Goal: Transaction & Acquisition: Purchase product/service

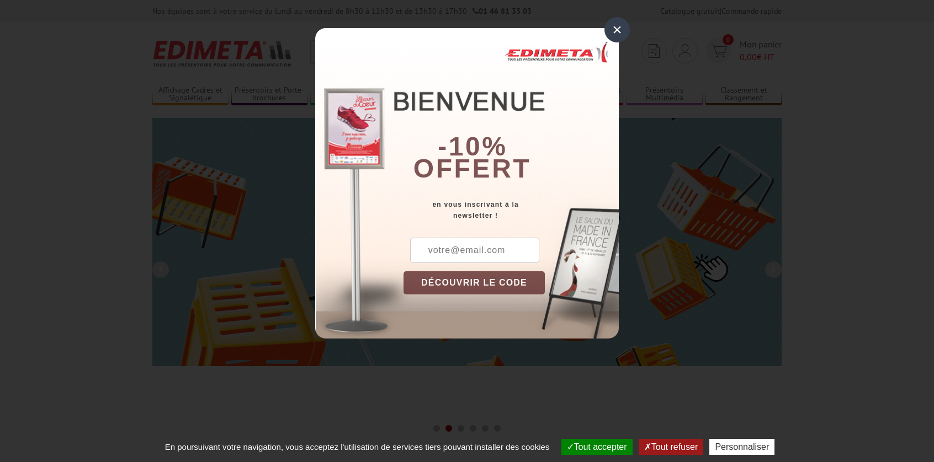
click at [615, 25] on div "×" at bounding box center [616, 29] width 25 height 25
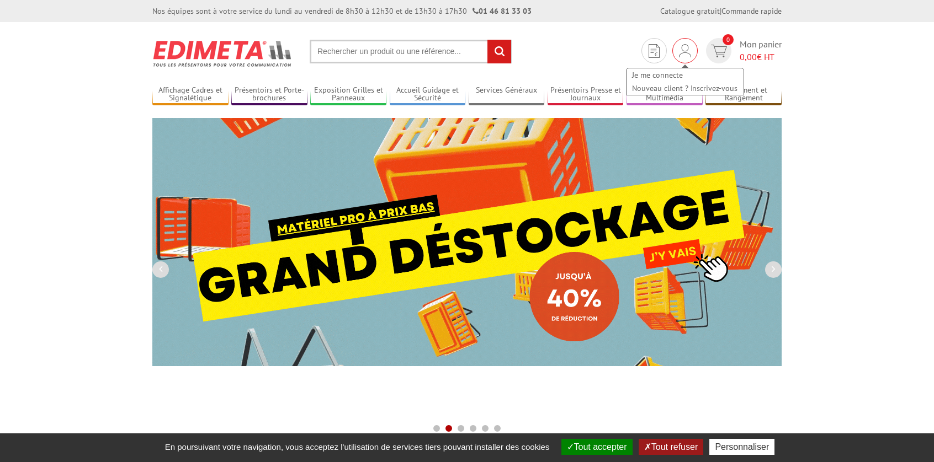
click at [679, 46] on img at bounding box center [685, 50] width 12 height 13
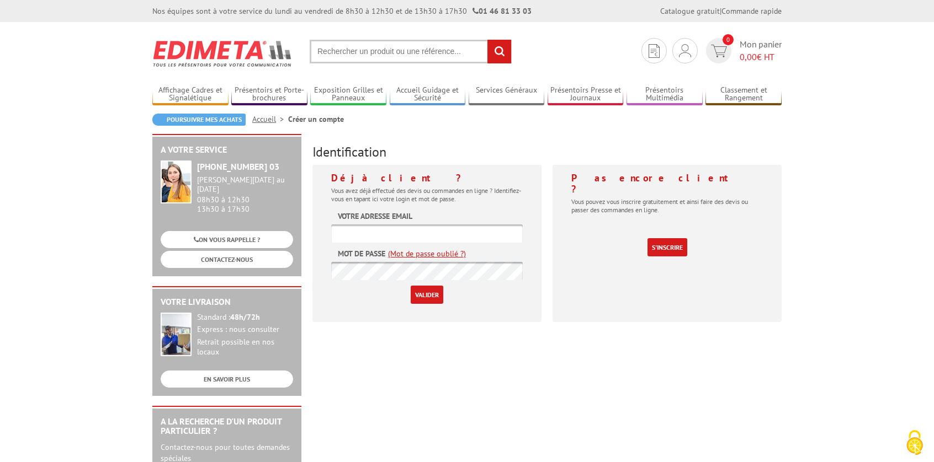
click at [436, 216] on form "Votre adresse email Mot de passe (Mot de passe oublié ?) Valider" at bounding box center [426, 257] width 191 height 93
click at [355, 217] on label "Votre adresse email" at bounding box center [375, 216] width 74 height 11
click at [348, 220] on label "Votre adresse email" at bounding box center [375, 216] width 74 height 11
click at [341, 238] on input "text" at bounding box center [426, 234] width 191 height 18
type input "[EMAIL_ADDRESS][DOMAIN_NAME]"
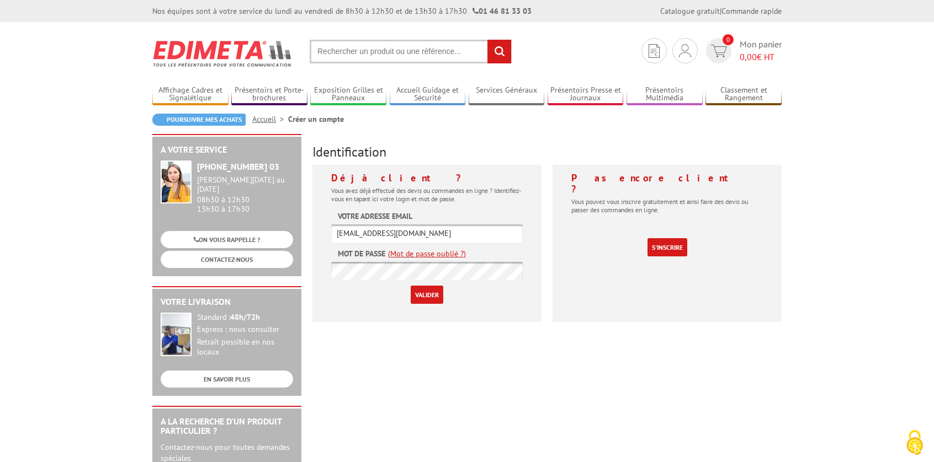
click at [427, 292] on input "Valider" at bounding box center [427, 295] width 33 height 18
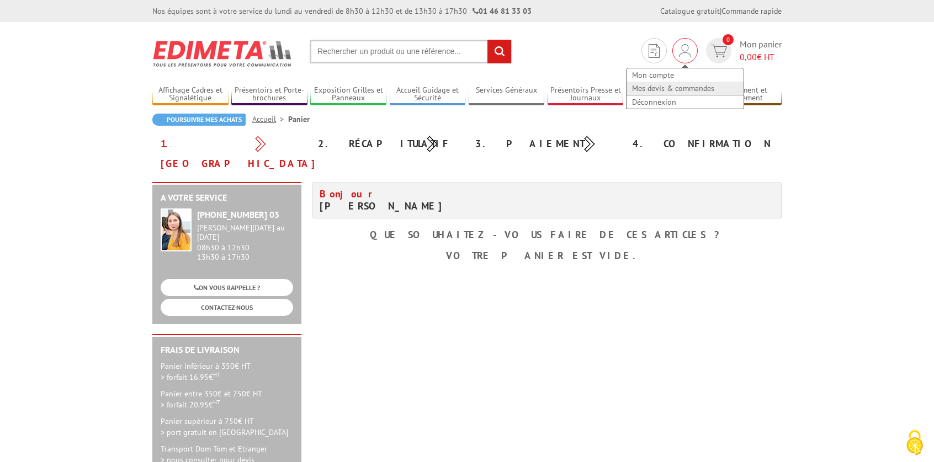
click at [668, 89] on link "Mes devis & commandes" at bounding box center [684, 88] width 117 height 13
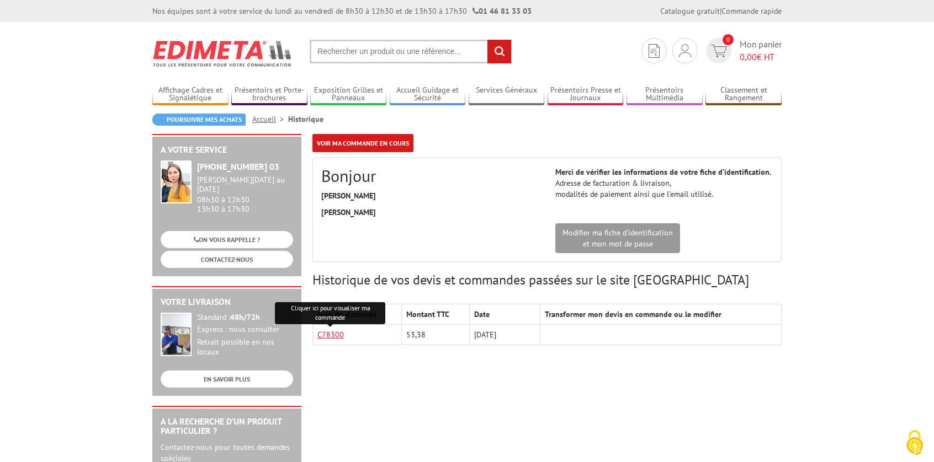
click at [332, 336] on link "C78300" at bounding box center [330, 335] width 26 height 10
click at [325, 337] on link "C78300" at bounding box center [330, 335] width 26 height 10
paste input "214307"
type input "214307"
click at [497, 47] on input "rechercher" at bounding box center [499, 52] width 24 height 24
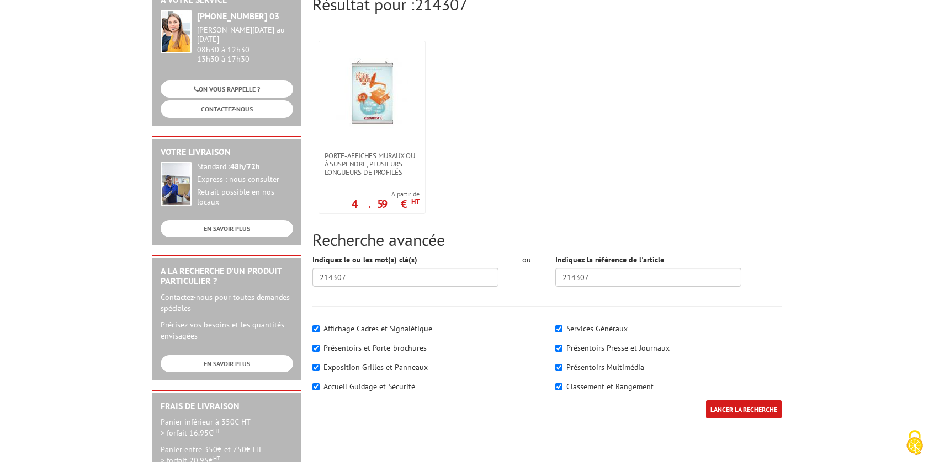
scroll to position [166, 0]
click at [369, 88] on img at bounding box center [372, 93] width 72 height 72
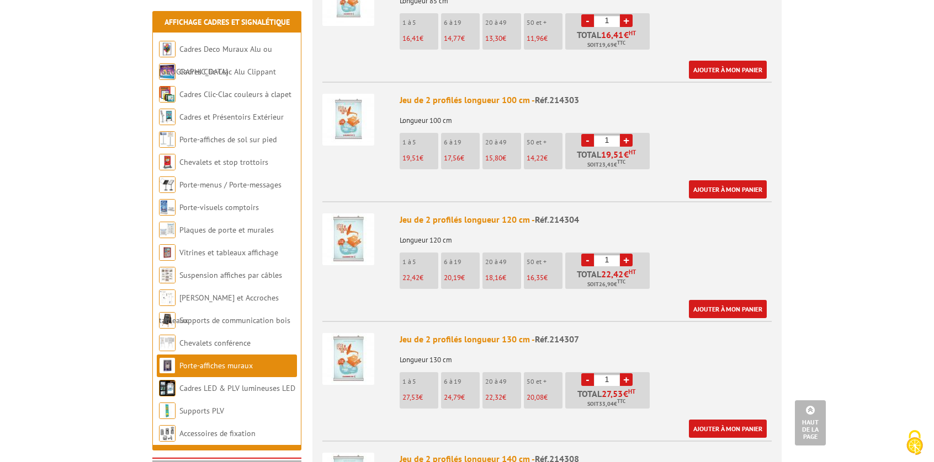
scroll to position [1104, 0]
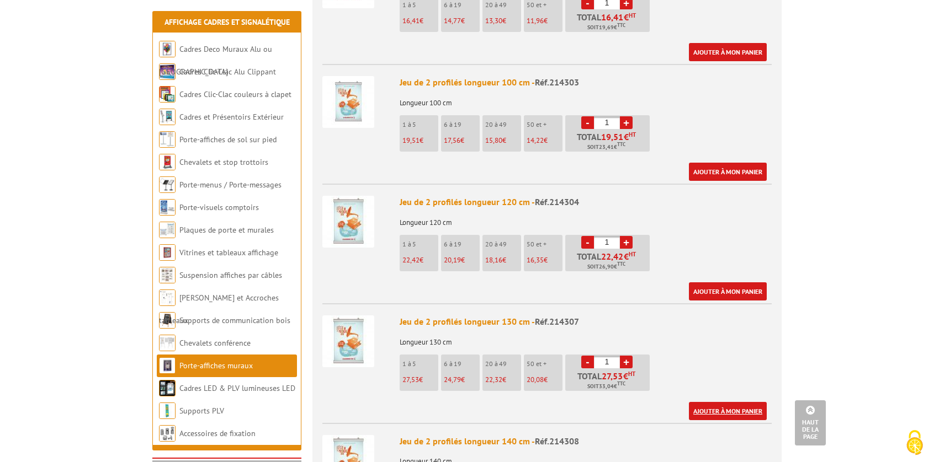
click at [702, 402] on link "Ajouter à mon panier" at bounding box center [728, 411] width 78 height 18
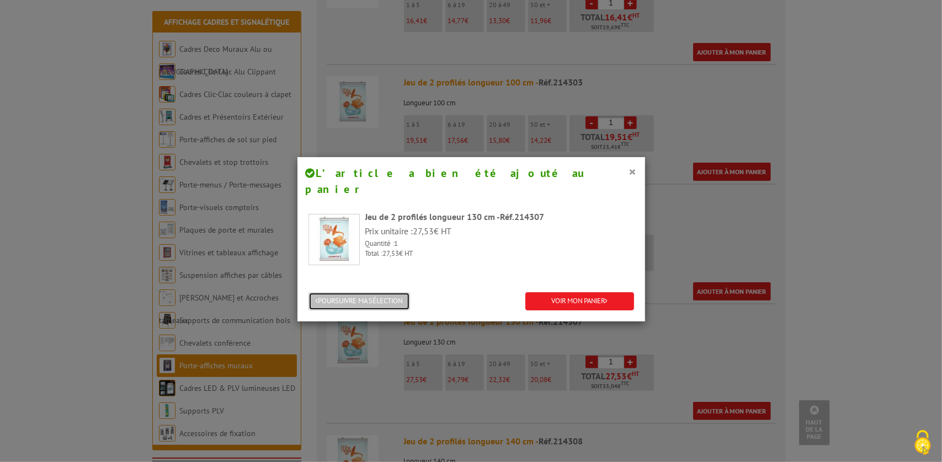
click at [379, 292] on button "POURSUIVRE MA SÉLECTION" at bounding box center [359, 301] width 102 height 18
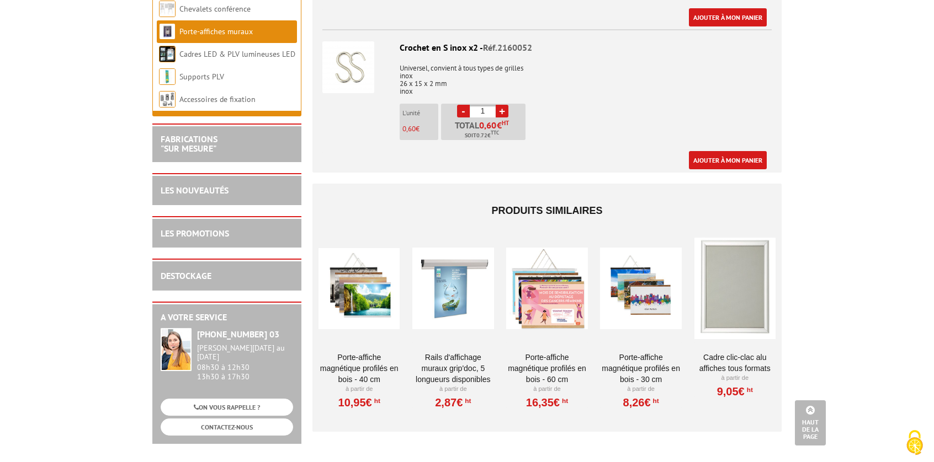
scroll to position [2042, 0]
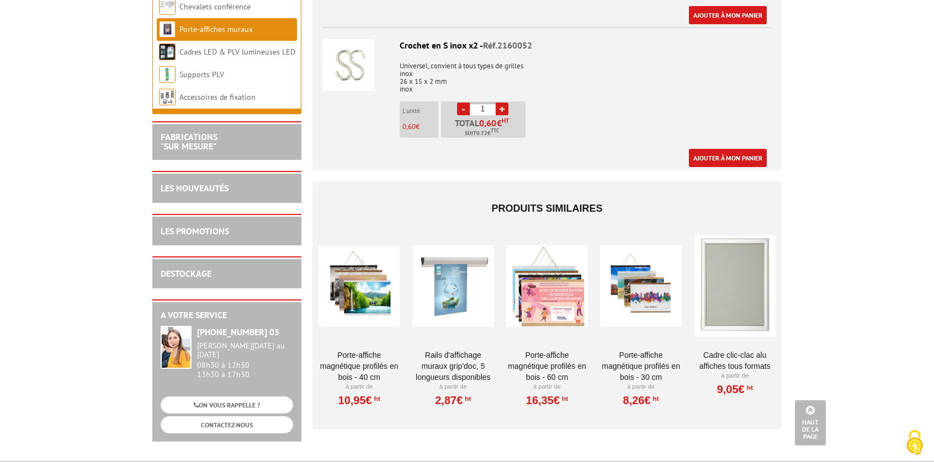
click at [448, 253] on div at bounding box center [452, 286] width 81 height 110
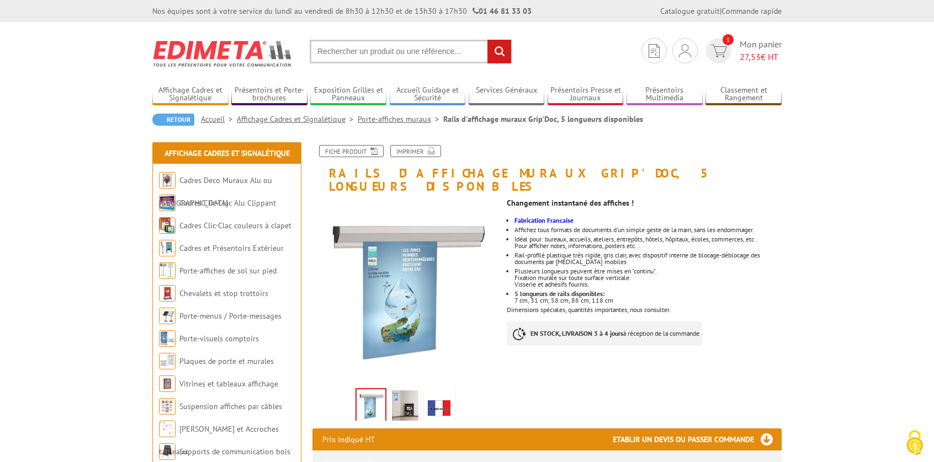
click at [404, 391] on img at bounding box center [405, 408] width 26 height 34
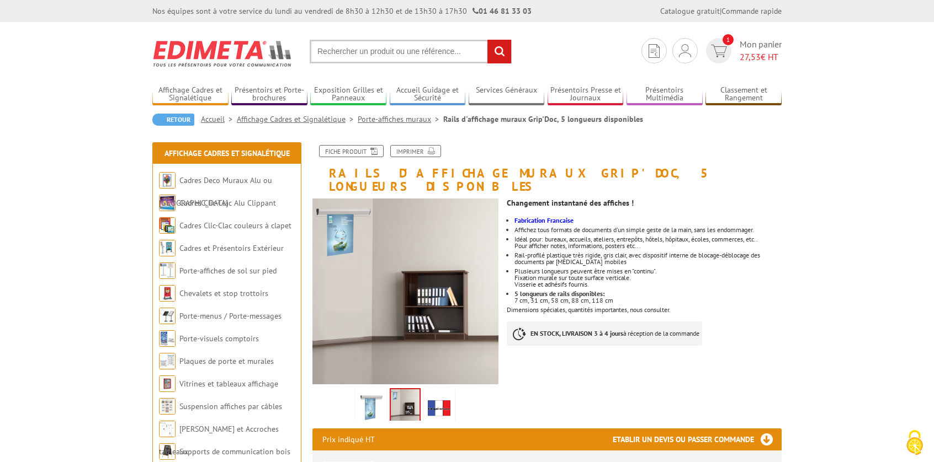
click at [379, 394] on img at bounding box center [371, 408] width 26 height 34
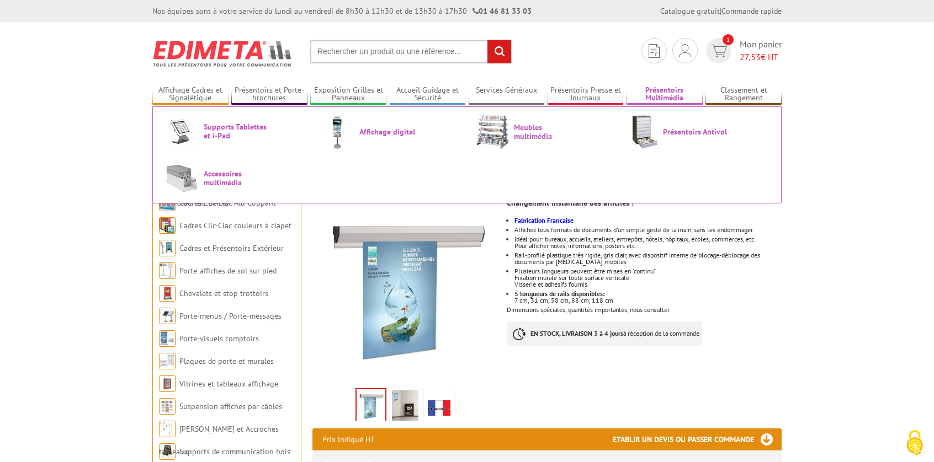
click at [669, 93] on link "Présentoirs Multimédia" at bounding box center [664, 95] width 76 height 18
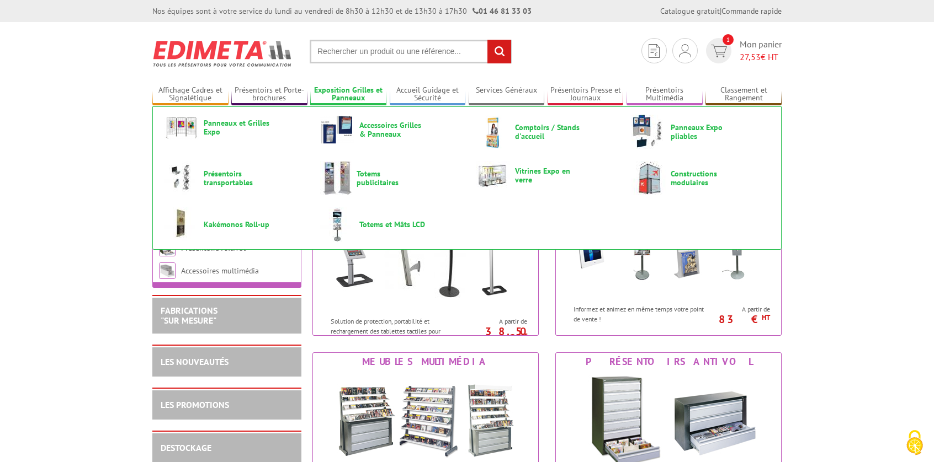
click at [360, 89] on link "Exposition Grilles et Panneaux" at bounding box center [348, 95] width 76 height 18
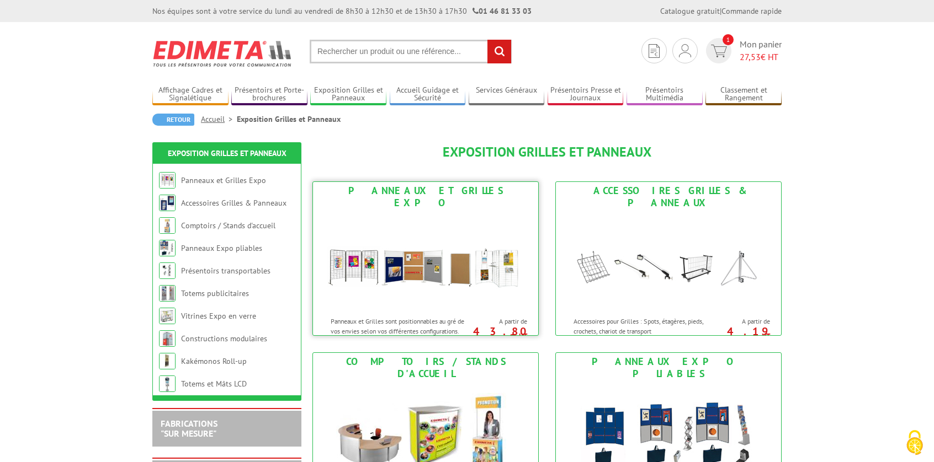
click at [411, 259] on img at bounding box center [425, 261] width 204 height 99
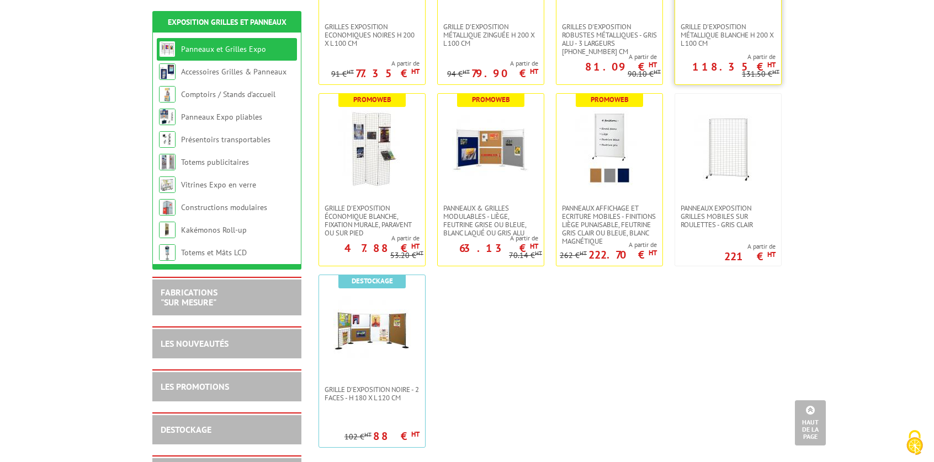
scroll to position [331, 0]
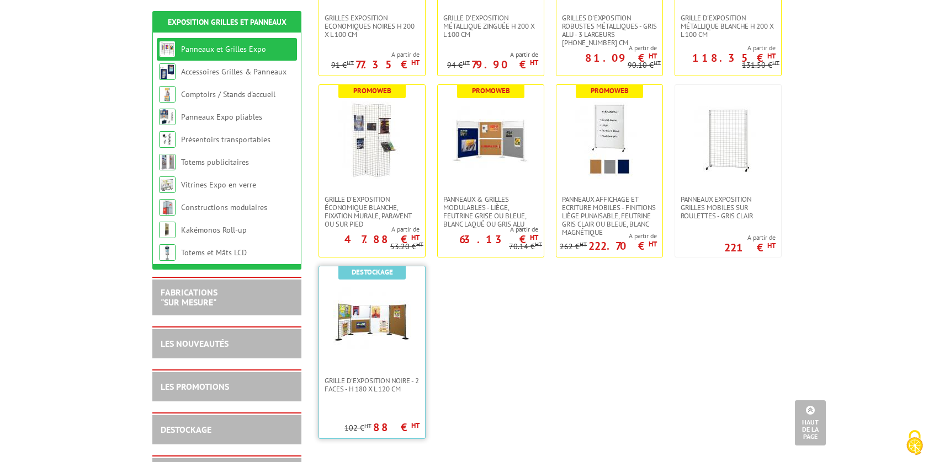
click at [392, 314] on img at bounding box center [371, 321] width 77 height 77
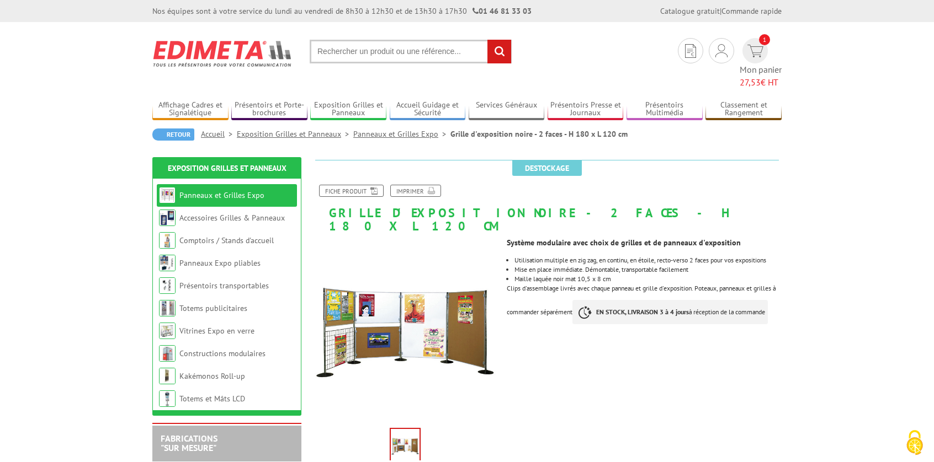
click at [458, 303] on img at bounding box center [405, 331] width 186 height 186
click at [245, 213] on link "Accessoires Grilles & Panneaux" at bounding box center [231, 218] width 105 height 10
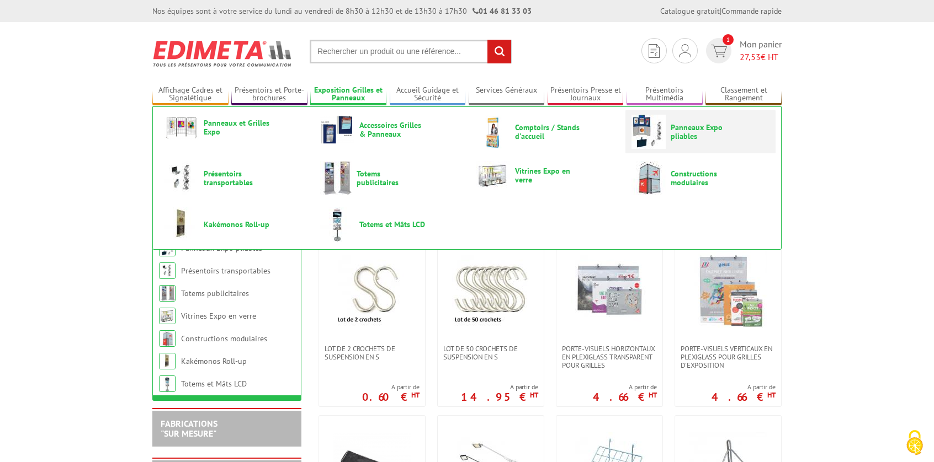
click at [673, 126] on span "Panneaux Expo pliables" at bounding box center [703, 132] width 66 height 18
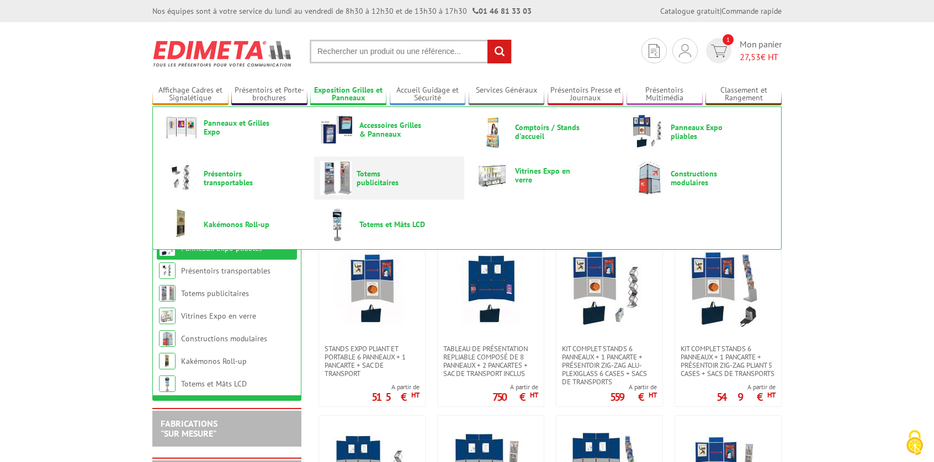
click at [357, 169] on span "Totems publicitaires" at bounding box center [389, 178] width 66 height 18
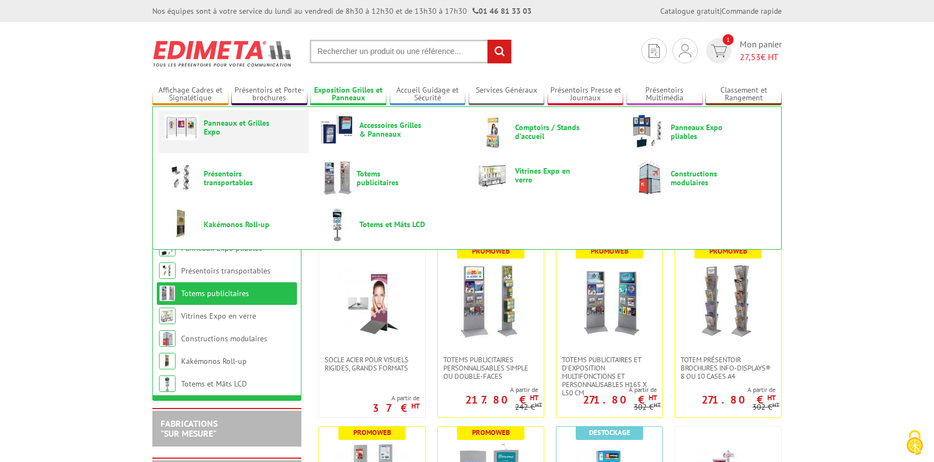
click at [216, 125] on span "Panneaux et Grilles Expo" at bounding box center [237, 128] width 66 height 18
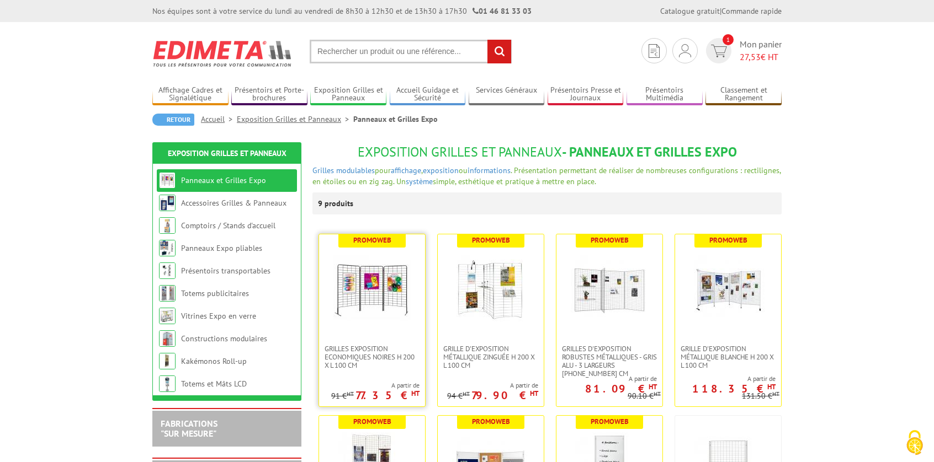
click at [393, 282] on img at bounding box center [371, 289] width 77 height 77
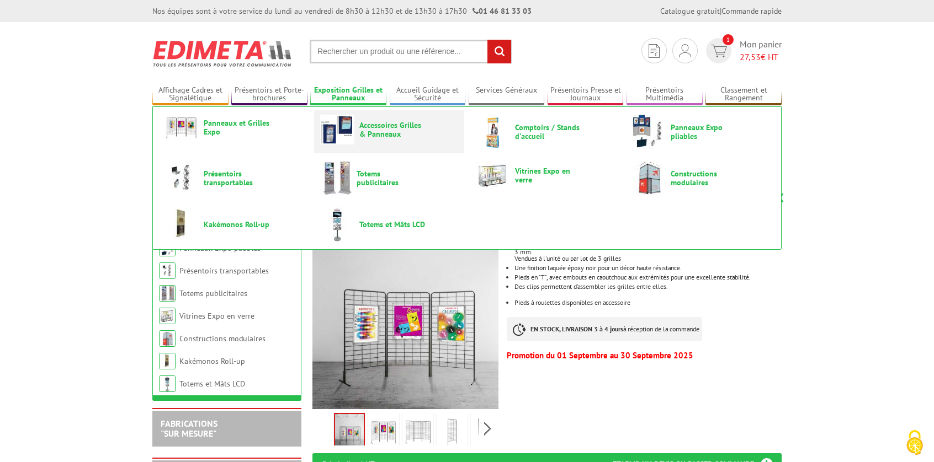
click at [365, 123] on span "Accessoires Grilles & Panneaux" at bounding box center [392, 130] width 66 height 18
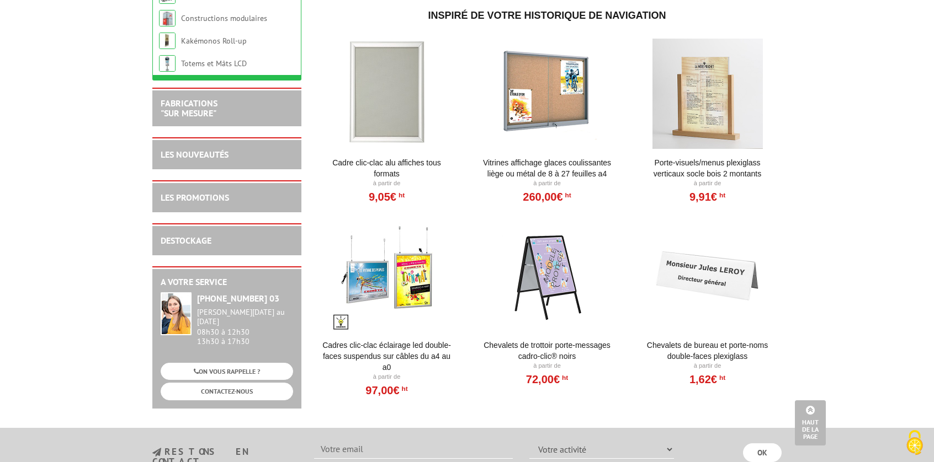
scroll to position [773, 0]
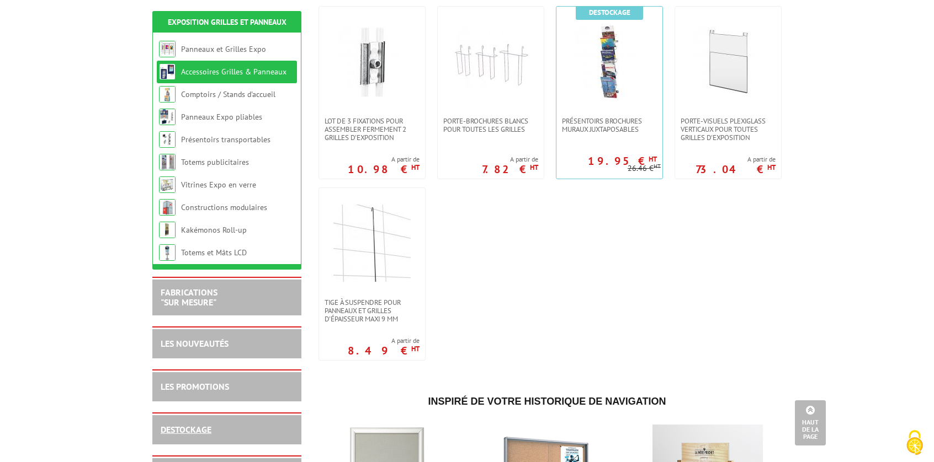
click at [199, 428] on link "DESTOCKAGE" at bounding box center [186, 429] width 51 height 11
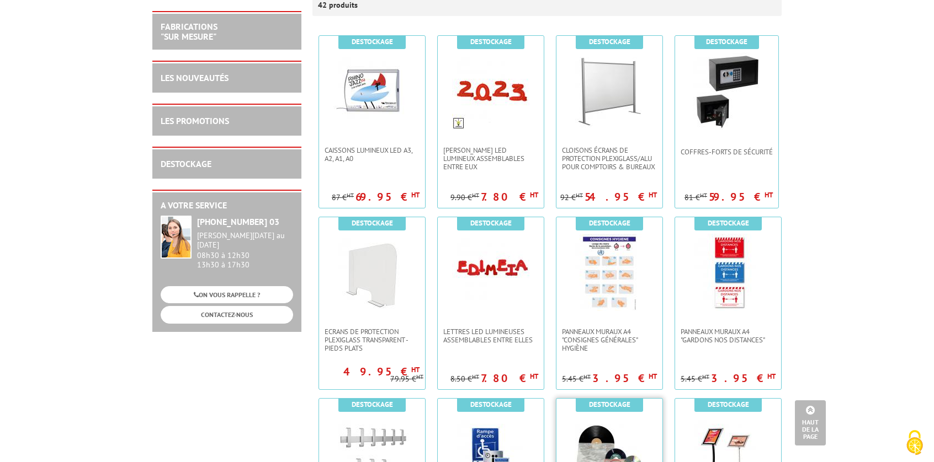
scroll to position [166, 0]
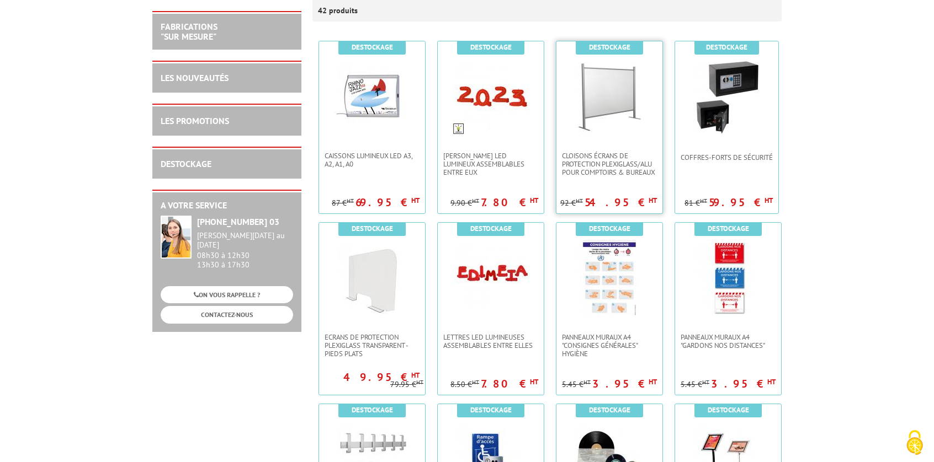
click at [594, 94] on img at bounding box center [609, 96] width 77 height 77
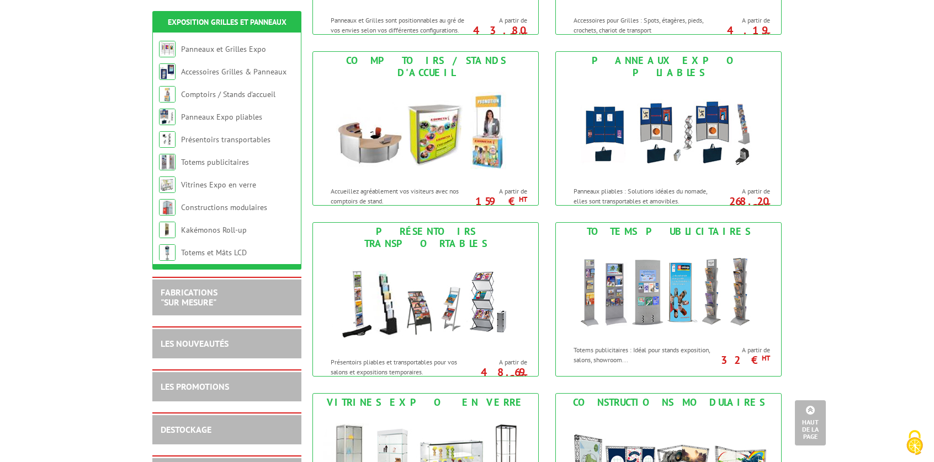
scroll to position [441, 0]
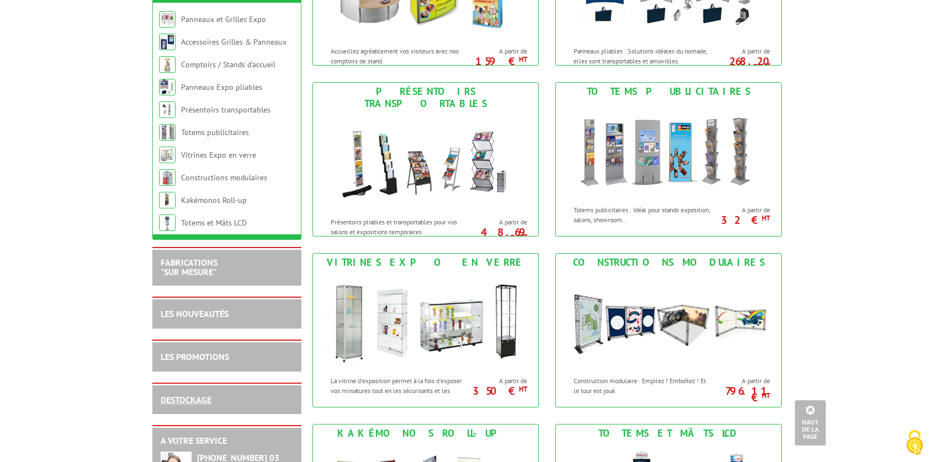
click at [175, 406] on link "DESTOCKAGE" at bounding box center [186, 400] width 51 height 11
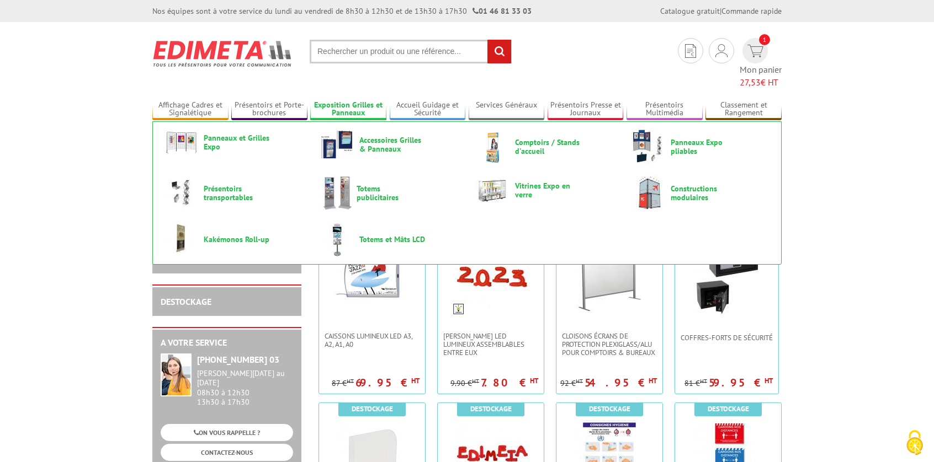
click at [360, 100] on link "Exposition Grilles et Panneaux" at bounding box center [348, 109] width 76 height 18
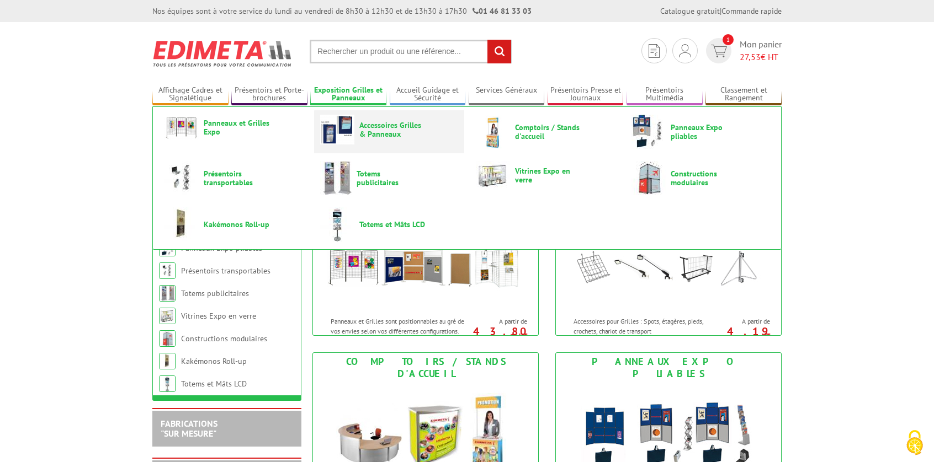
click at [387, 128] on span "Accessoires Grilles & Panneaux" at bounding box center [392, 130] width 66 height 18
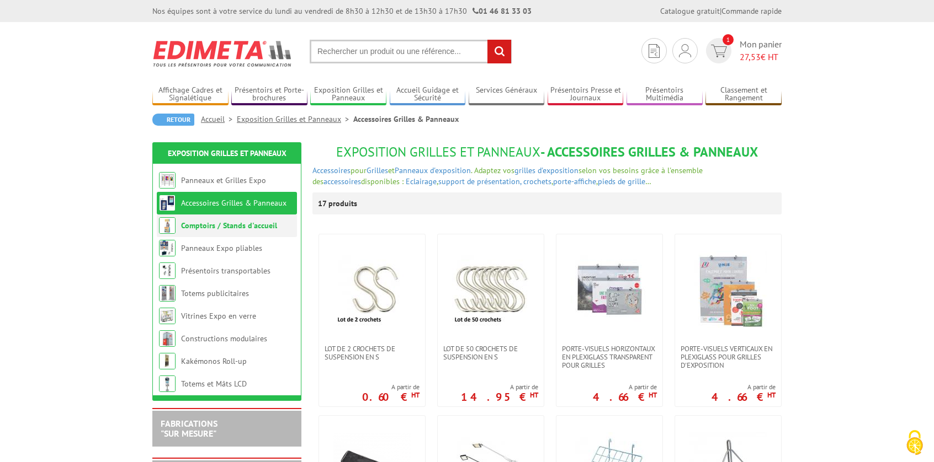
click at [257, 226] on link "Comptoirs / Stands d'accueil" at bounding box center [229, 226] width 96 height 10
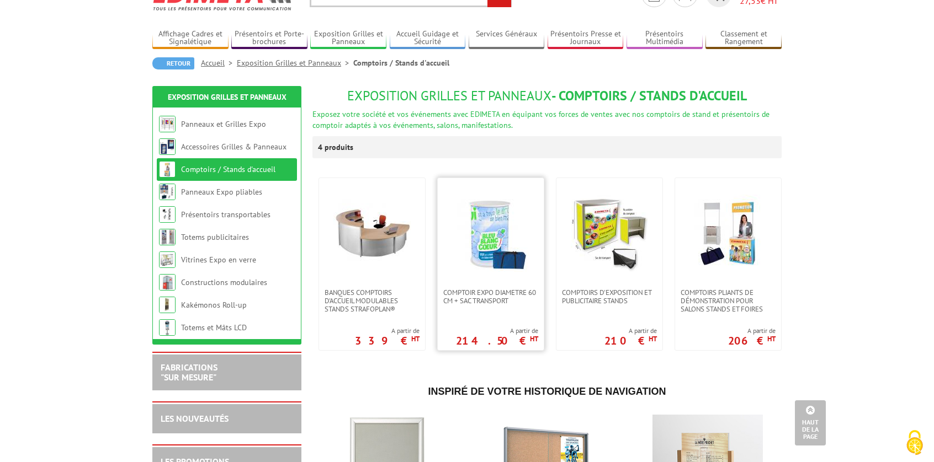
scroll to position [55, 0]
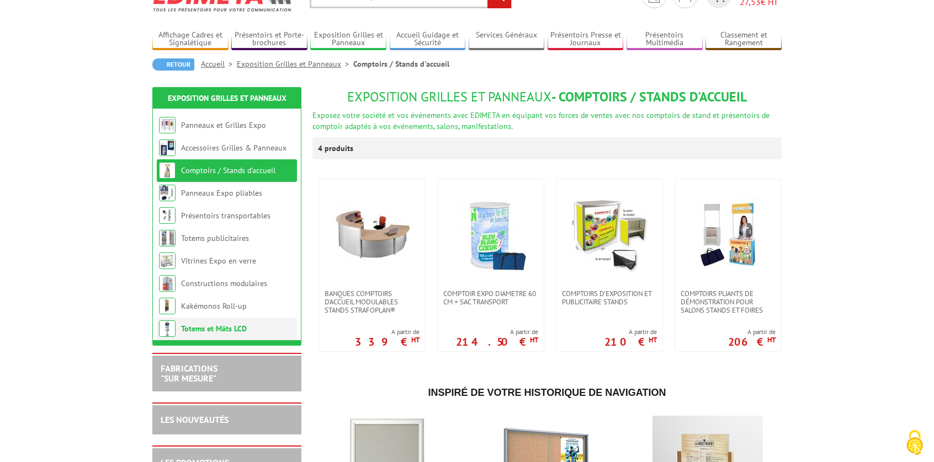
click at [221, 332] on link "Totems et Mâts LCD" at bounding box center [214, 329] width 66 height 10
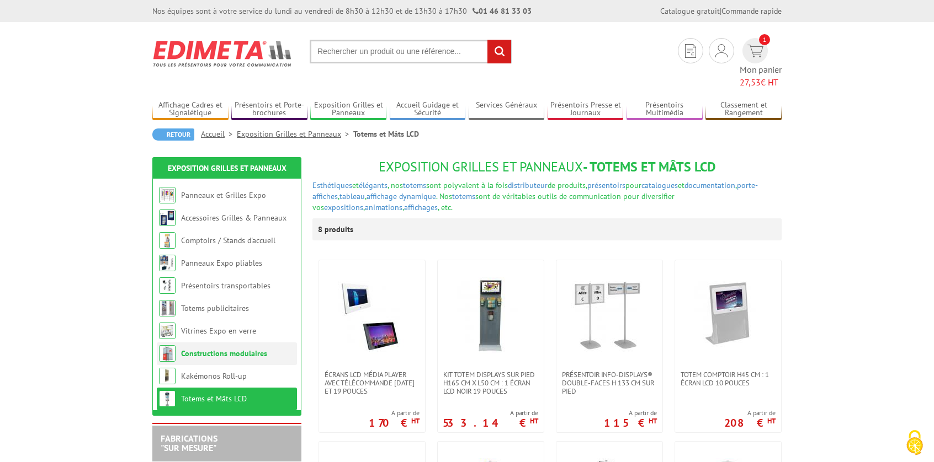
click at [225, 349] on link "Constructions modulaires" at bounding box center [224, 354] width 86 height 10
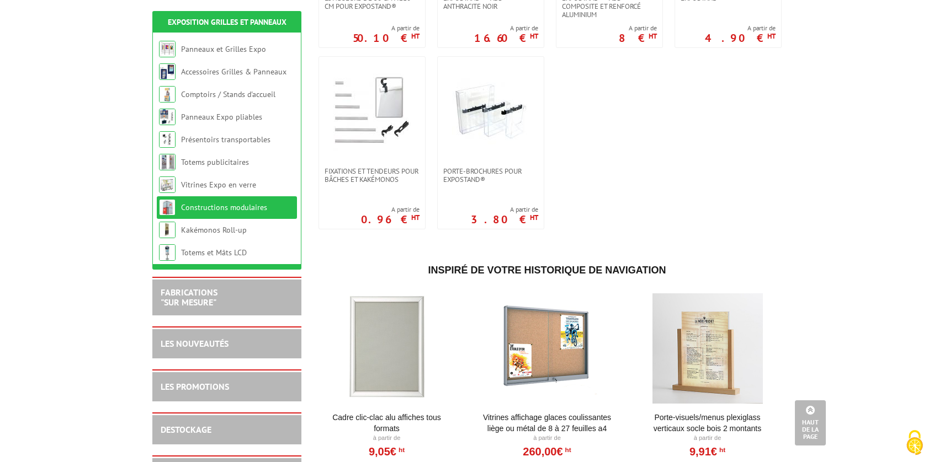
scroll to position [386, 0]
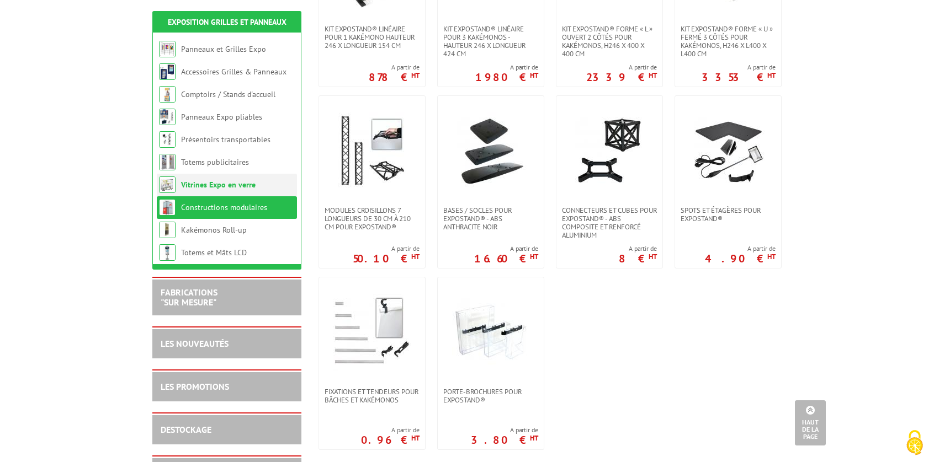
click at [225, 184] on link "Vitrines Expo en verre" at bounding box center [218, 185] width 74 height 10
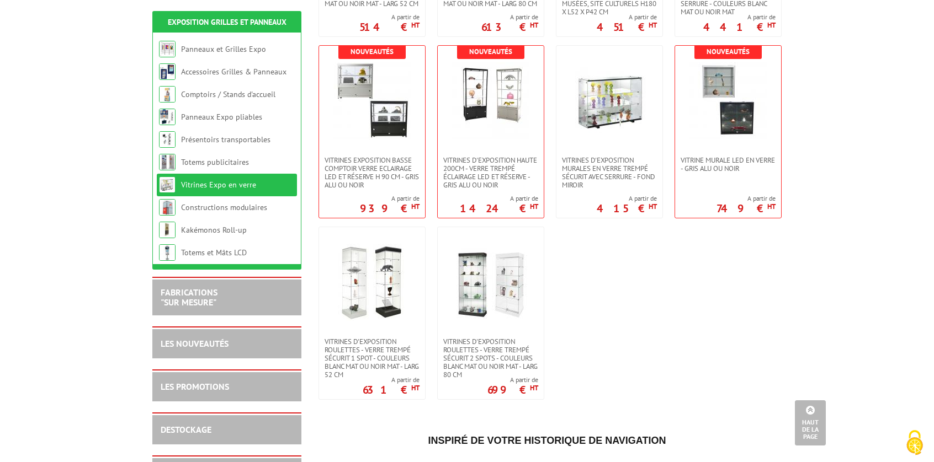
scroll to position [221, 0]
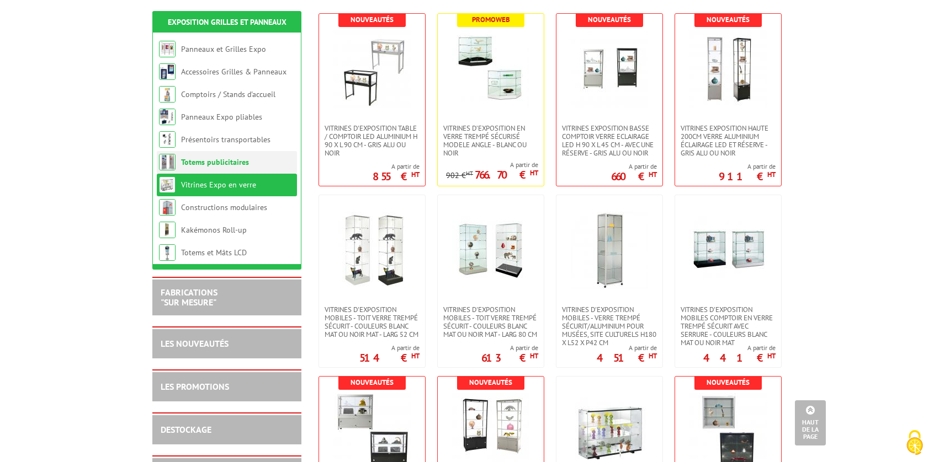
click at [230, 154] on li "Totems publicitaires" at bounding box center [227, 162] width 140 height 23
click at [230, 162] on link "Totems publicitaires" at bounding box center [215, 162] width 68 height 10
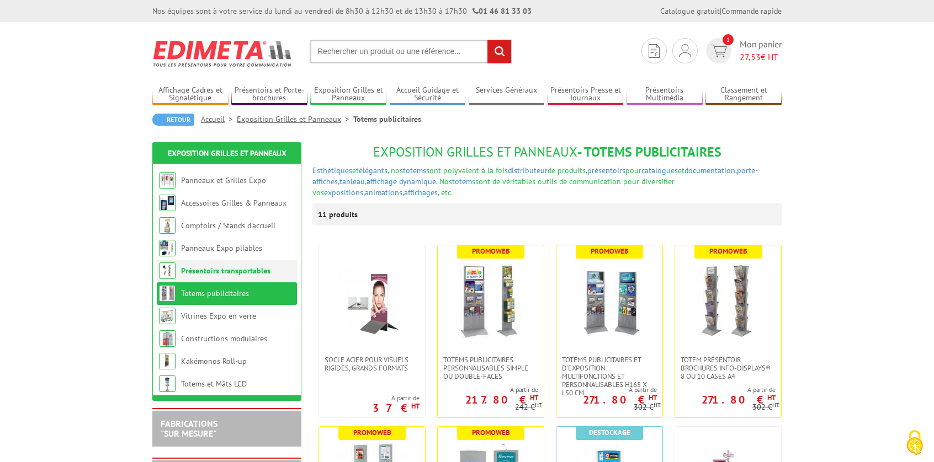
click at [245, 270] on link "Présentoirs transportables" at bounding box center [225, 271] width 89 height 10
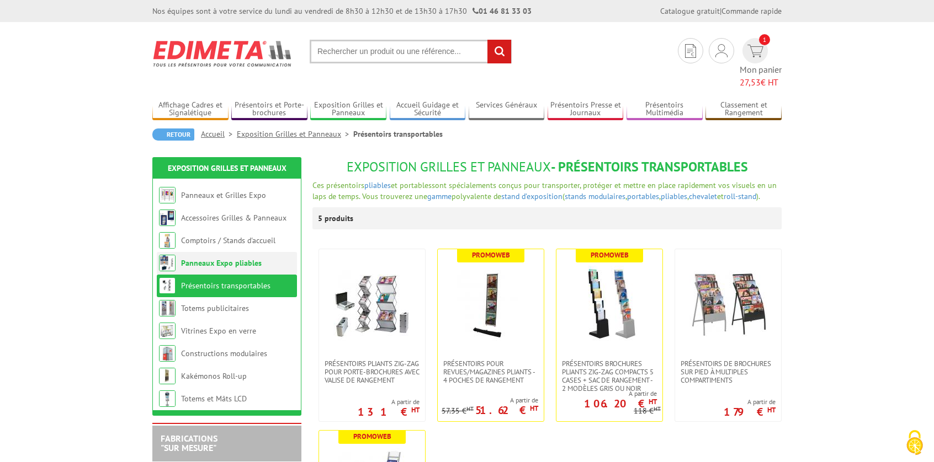
click at [227, 258] on link "Panneaux Expo pliables" at bounding box center [221, 263] width 81 height 10
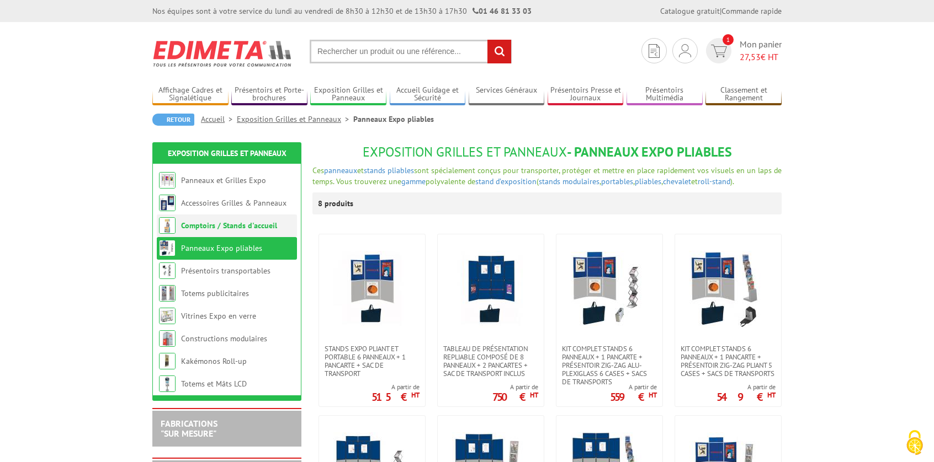
click at [200, 221] on link "Comptoirs / Stands d'accueil" at bounding box center [229, 226] width 96 height 10
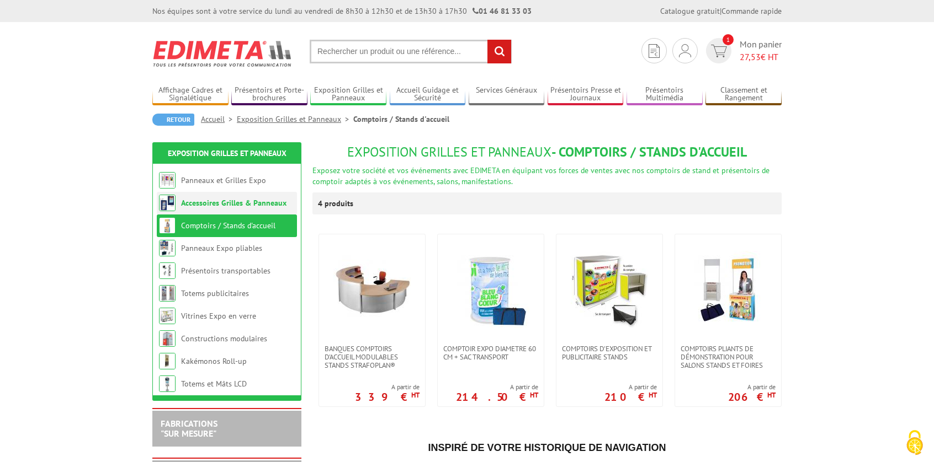
click at [211, 204] on link "Accessoires Grilles & Panneaux" at bounding box center [233, 203] width 105 height 10
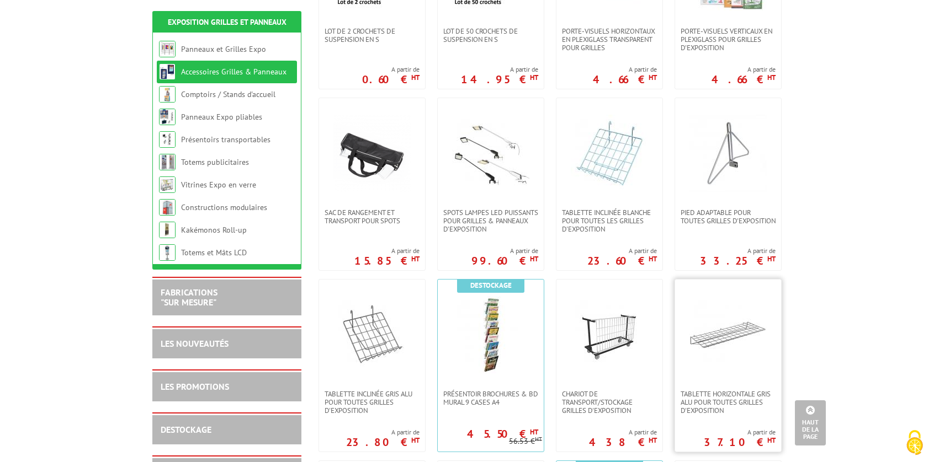
scroll to position [276, 0]
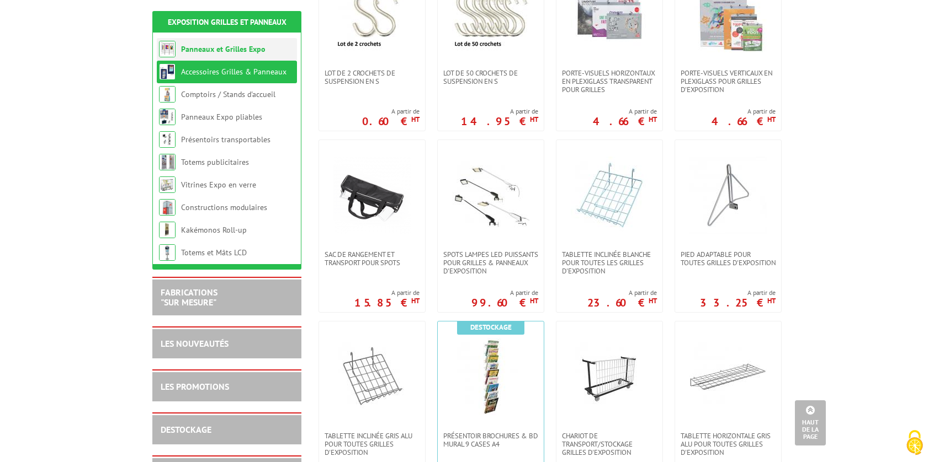
click at [235, 49] on link "Panneaux et Grilles Expo" at bounding box center [223, 49] width 84 height 10
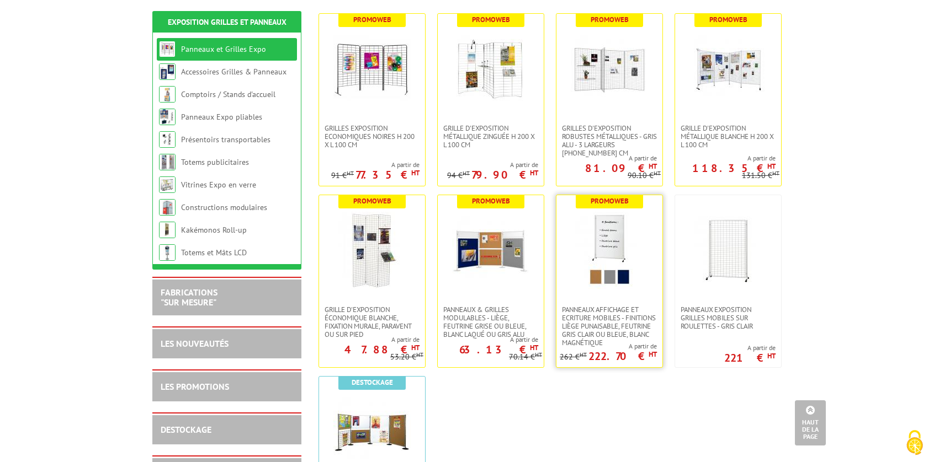
scroll to position [386, 0]
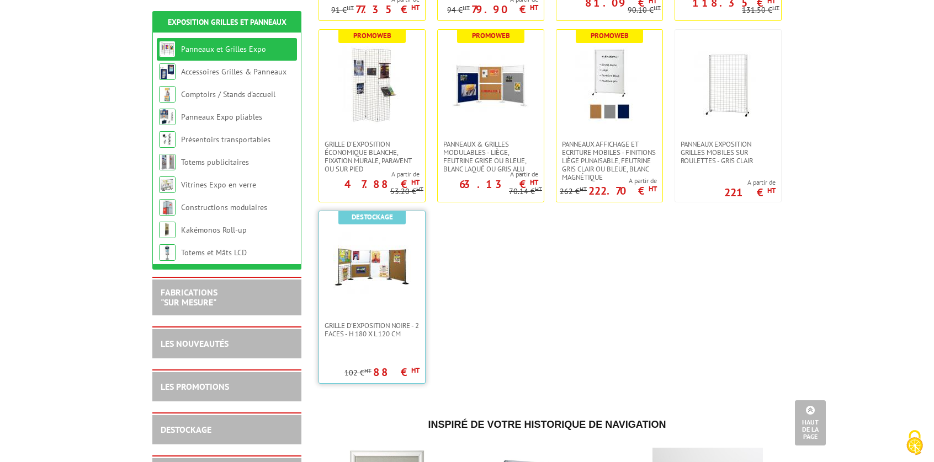
click at [346, 254] on img at bounding box center [371, 266] width 77 height 77
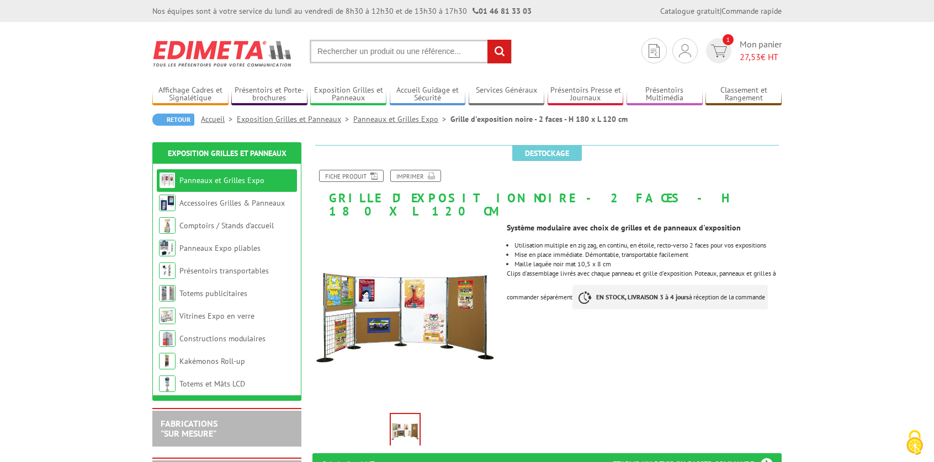
click at [341, 48] on input "text" at bounding box center [411, 52] width 202 height 24
paste input "Alexandre Choko"
type input "Alexandre Choko"
drag, startPoint x: 428, startPoint y: 51, endPoint x: 195, endPoint y: 51, distance: 232.3
click at [200, 50] on section "Mon compte Mes devis & commandes Déconnexion 1 Mon panier 27,53 € HT Alexandre …" at bounding box center [466, 48] width 629 height 52
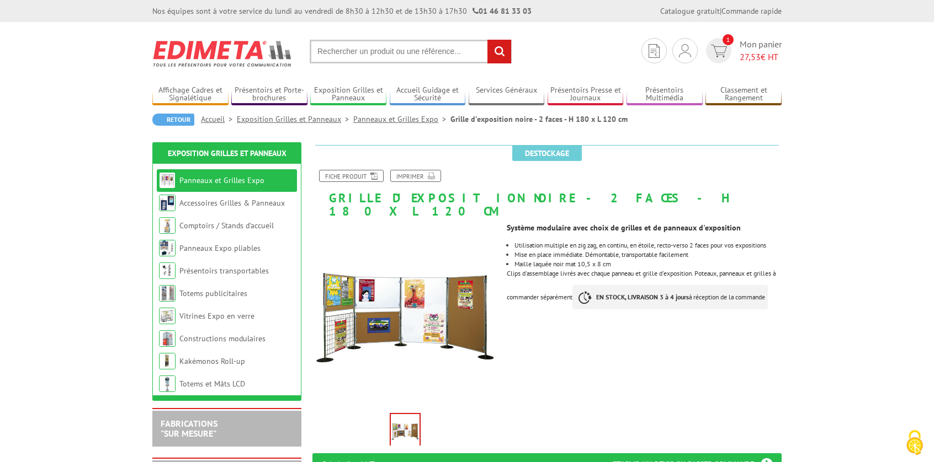
click at [220, 119] on link "Accueil" at bounding box center [219, 119] width 36 height 10
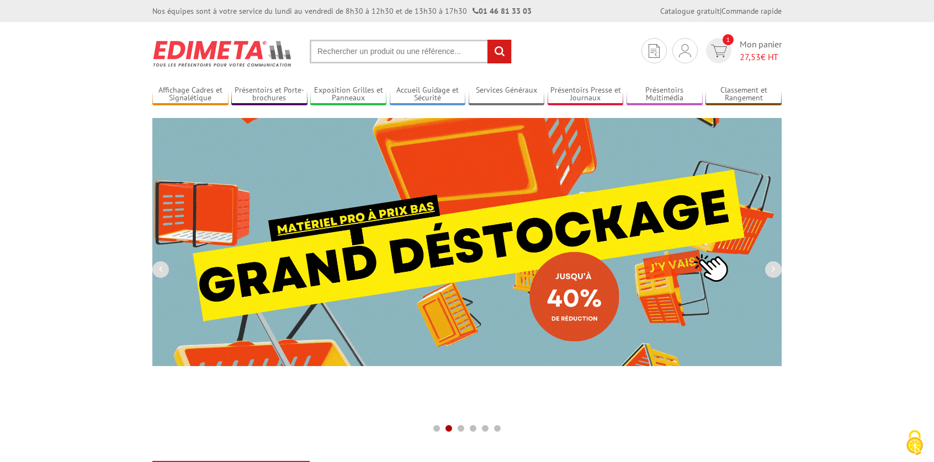
click at [357, 45] on input "text" at bounding box center [411, 52] width 202 height 24
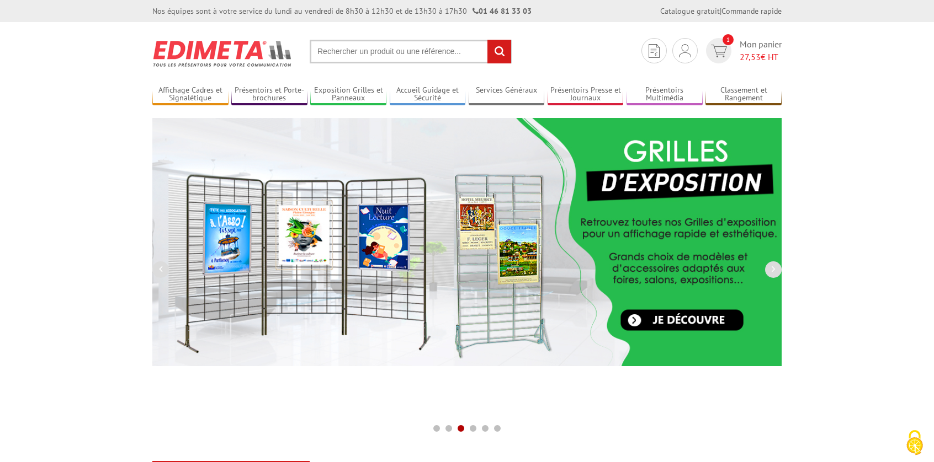
paste input "214307"
type input "214307"
click at [501, 46] on input "rechercher" at bounding box center [499, 52] width 24 height 24
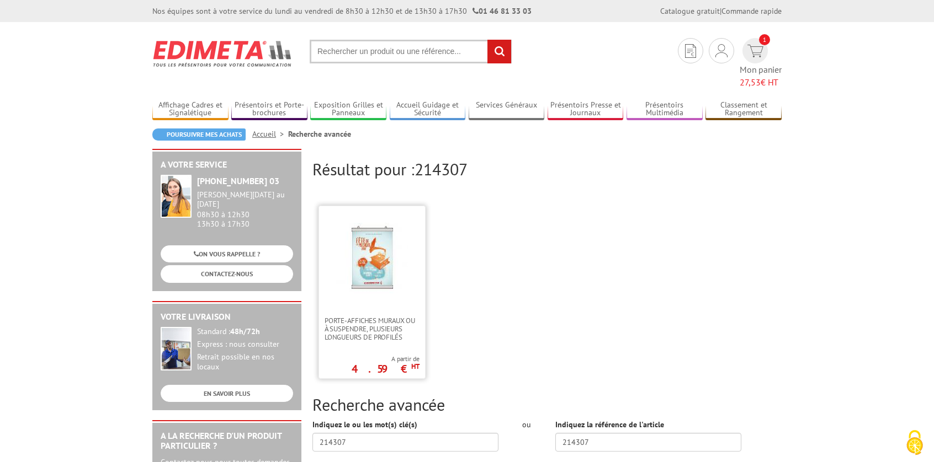
click at [380, 232] on img at bounding box center [372, 259] width 72 height 72
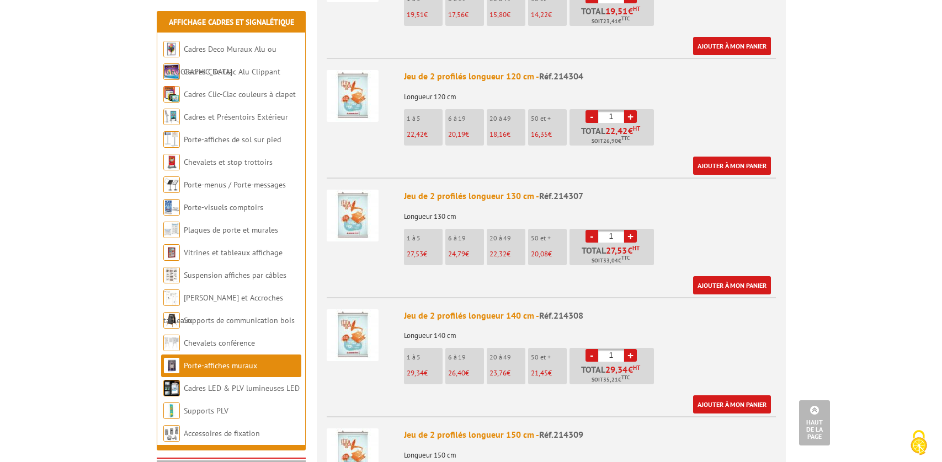
scroll to position [1269, 0]
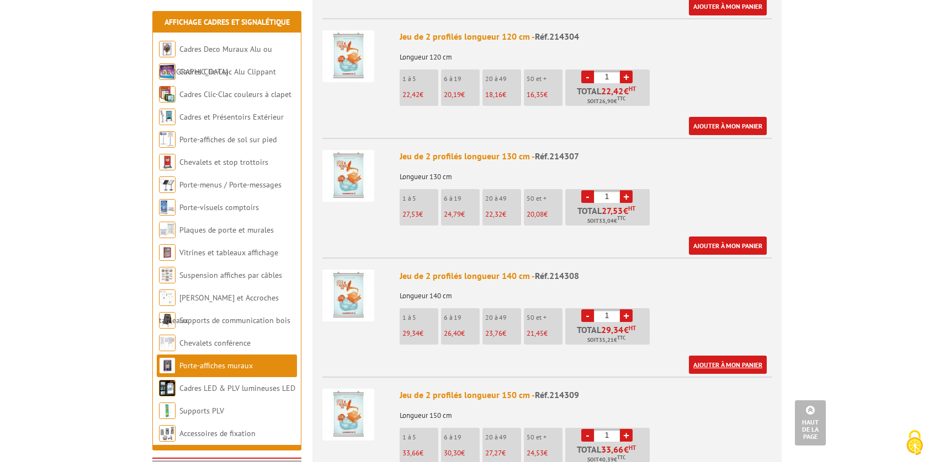
click at [717, 356] on link "Ajouter à mon panier" at bounding box center [728, 365] width 78 height 18
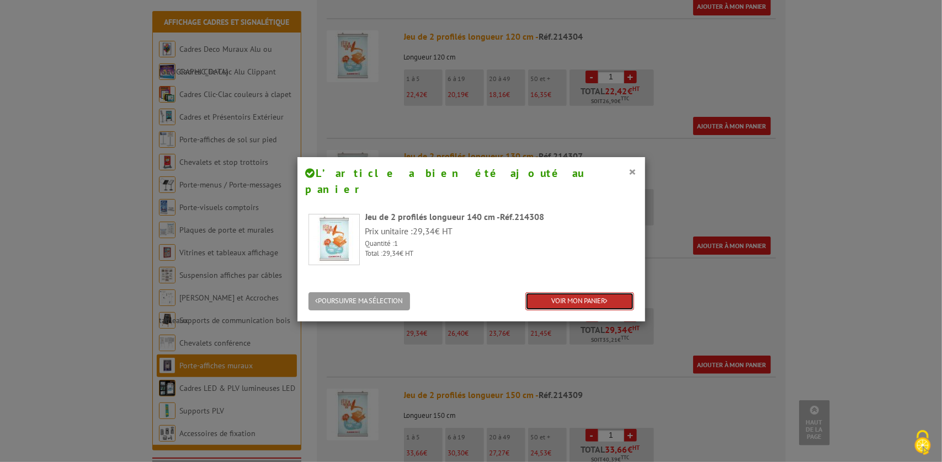
click at [562, 292] on link "VOIR MON PANIER" at bounding box center [579, 301] width 109 height 18
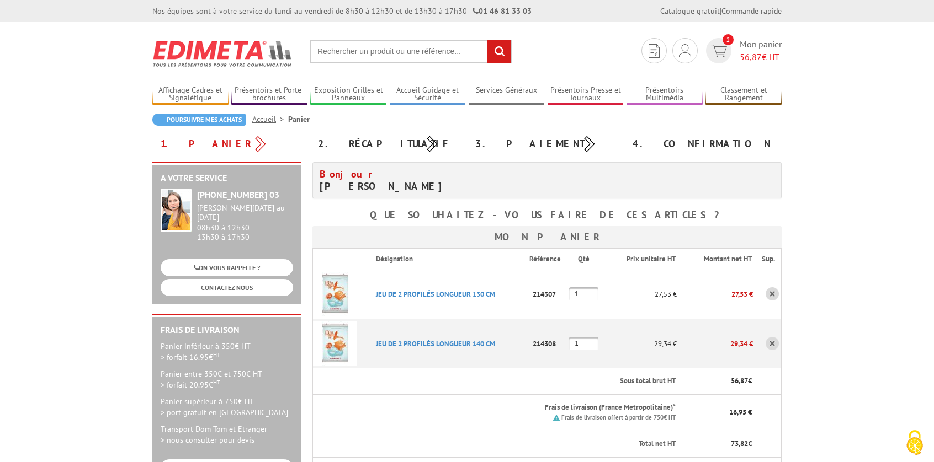
click at [769, 293] on link at bounding box center [771, 293] width 13 height 13
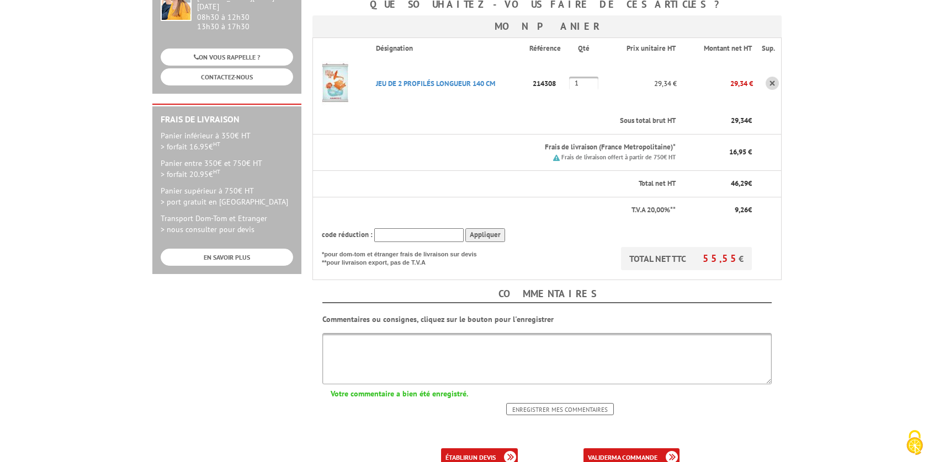
scroll to position [221, 0]
